Goal: Task Accomplishment & Management: Use online tool/utility

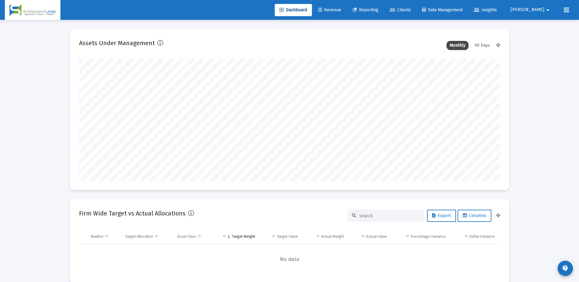
scroll to position [122, 227]
type input "[DATE]"
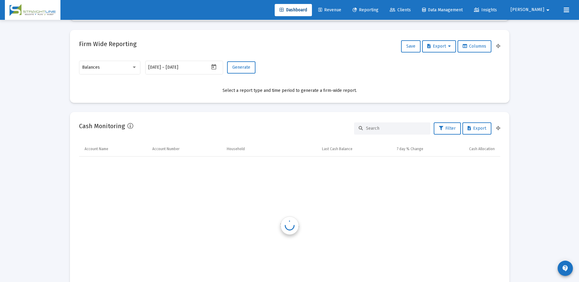
scroll to position [275, 0]
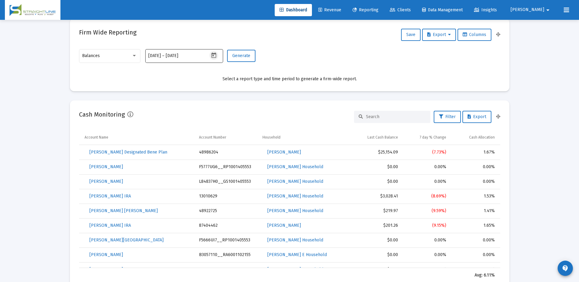
click at [215, 54] on icon "Open calendar" at bounding box center [214, 55] width 5 height 5
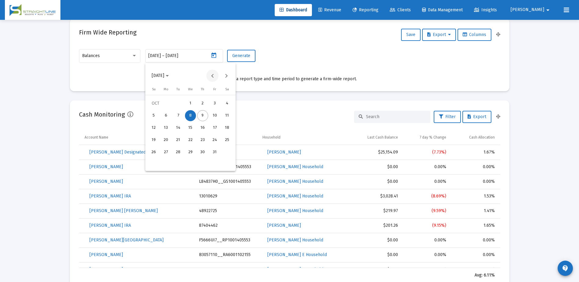
click at [212, 77] on button "Previous month" at bounding box center [212, 76] width 12 height 12
click at [212, 78] on button "Previous month" at bounding box center [212, 76] width 12 height 12
click at [211, 78] on button "Previous month" at bounding box center [212, 76] width 12 height 12
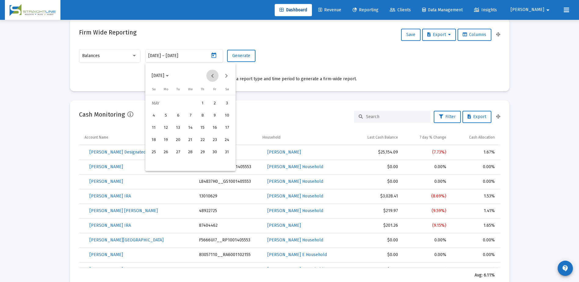
click at [211, 78] on button "Previous month" at bounding box center [212, 76] width 12 height 12
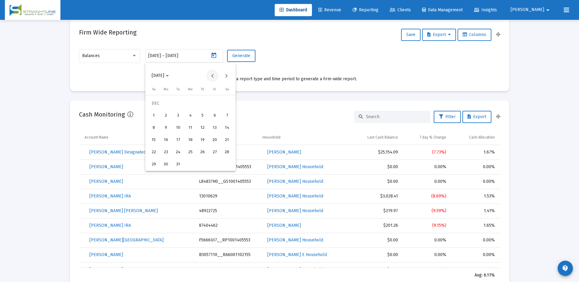
scroll to position [122, 197]
click at [180, 162] on div "31" at bounding box center [178, 164] width 11 height 11
type input "[DATE]"
click at [177, 165] on div "31" at bounding box center [178, 164] width 11 height 11
type input "[DATE]"
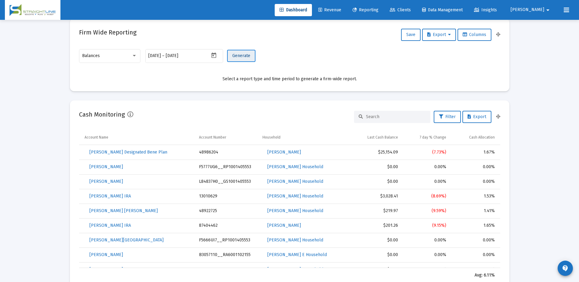
click at [235, 58] on span "Generate" at bounding box center [241, 55] width 18 height 5
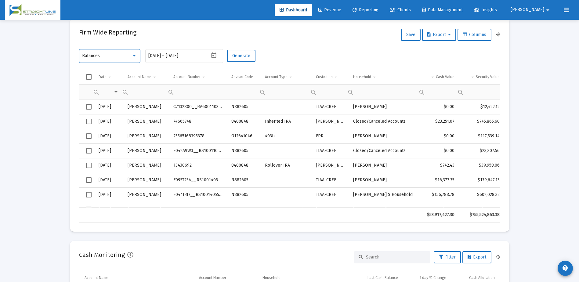
click at [135, 57] on div at bounding box center [134, 55] width 5 height 5
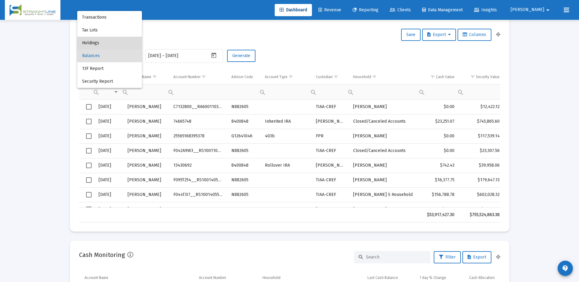
click at [94, 41] on span "Holdings" at bounding box center [109, 43] width 55 height 13
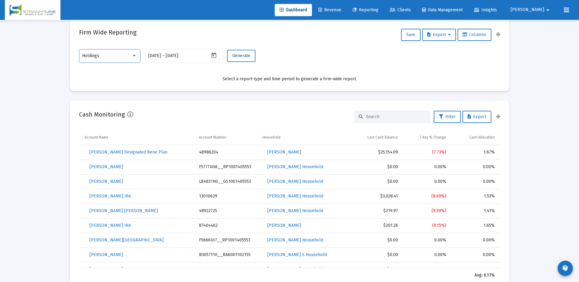
click at [250, 54] on button "Generate" at bounding box center [241, 56] width 28 height 12
